Goal: Information Seeking & Learning: Learn about a topic

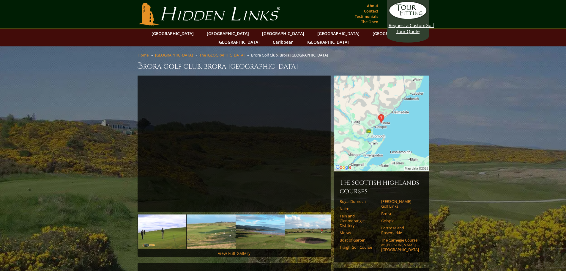
drag, startPoint x: 388, startPoint y: 212, endPoint x: 391, endPoint y: 210, distance: 3.6
click at [388, 218] on link "Golspie" at bounding box center [400, 220] width 38 height 5
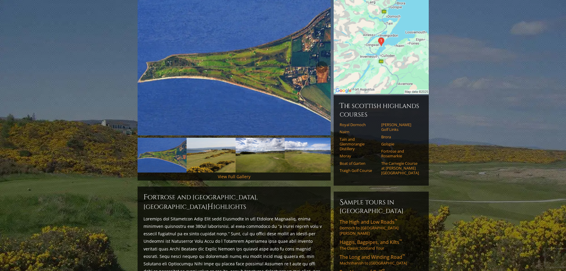
scroll to position [30, 0]
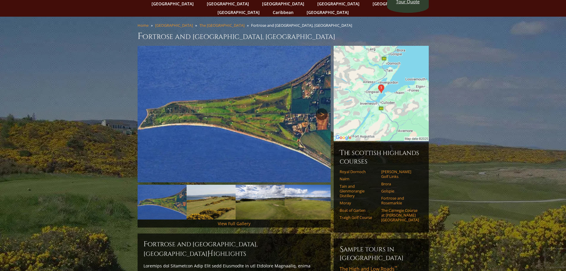
click at [324, 108] on link "Next" at bounding box center [322, 114] width 12 height 12
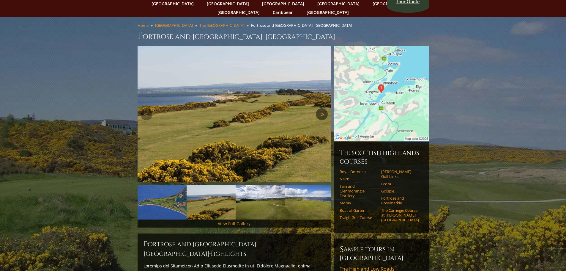
click at [324, 108] on link "Next" at bounding box center [322, 114] width 12 height 12
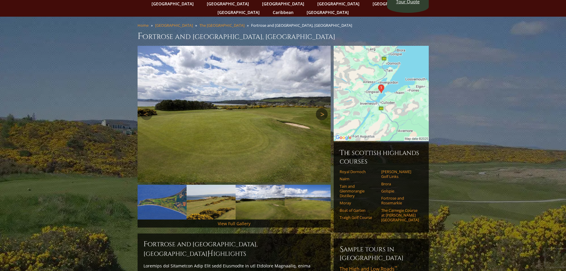
click at [324, 108] on link "Next" at bounding box center [322, 114] width 12 height 12
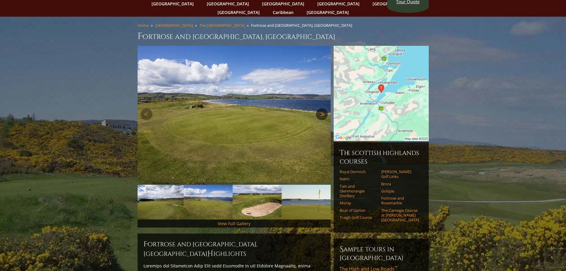
click at [324, 108] on link "Next" at bounding box center [322, 114] width 12 height 12
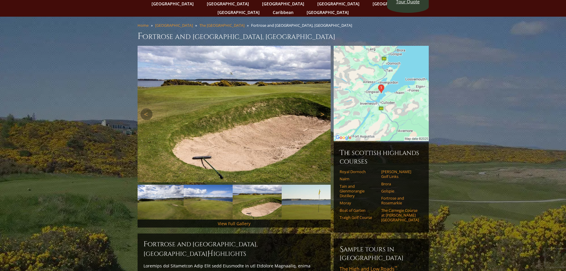
click at [324, 108] on link "Next" at bounding box center [322, 114] width 12 height 12
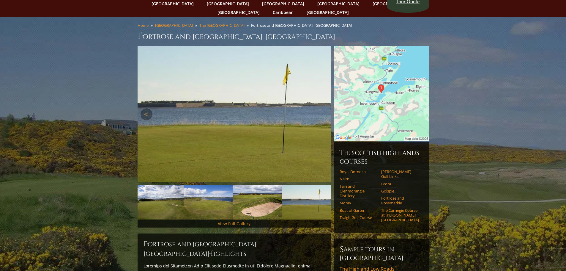
click at [324, 108] on link "Next" at bounding box center [322, 114] width 12 height 12
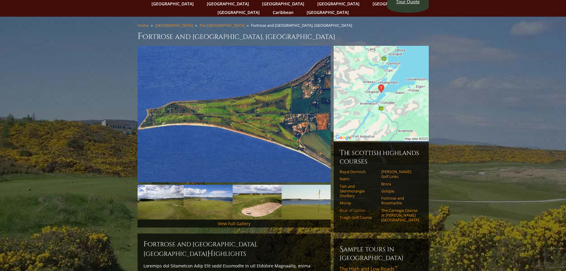
drag, startPoint x: 348, startPoint y: 199, endPoint x: 364, endPoint y: 190, distance: 18.5
click at [348, 208] on link "Boat of Garten" at bounding box center [358, 210] width 38 height 5
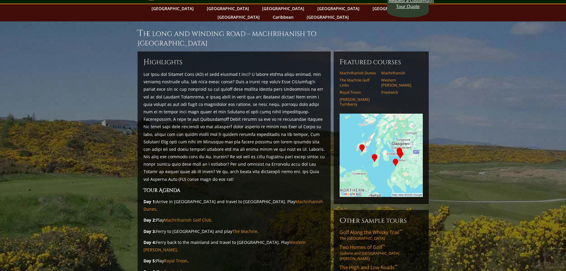
scroll to position [119, 0]
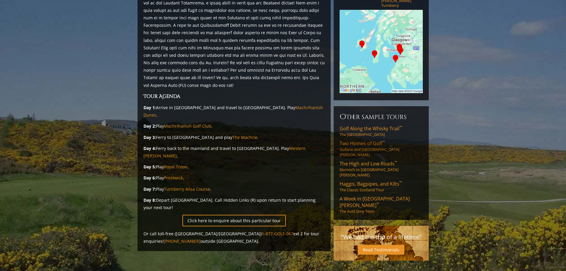
click at [369, 140] on span "Two Homes of Golf ™" at bounding box center [361, 143] width 45 height 7
